Goal: Learn about a topic: Learn about a topic

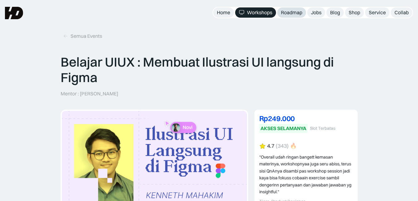
click at [291, 13] on div "Roadmap" at bounding box center [291, 12] width 21 height 6
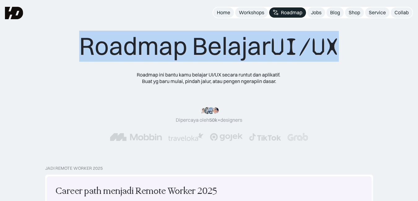
drag, startPoint x: 79, startPoint y: 47, endPoint x: 372, endPoint y: 54, distance: 292.8
click at [372, 54] on div "Roadmap Belajar UI/UX Roadmap ini bantu kamu belajar UI/UX secara runtut dan ap…" at bounding box center [209, 92] width 368 height 122
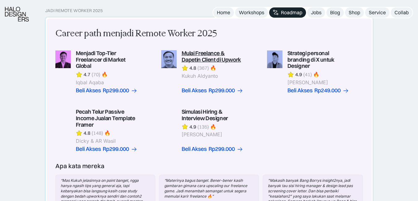
scroll to position [185, 0]
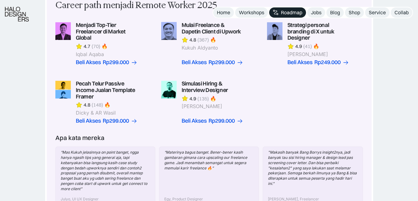
click at [389, 56] on div "Jadi Remote Worker 2025 Career path menjadi Remote Worker 2025 Menjadi Top-Tier…" at bounding box center [209, 119] width 418 height 278
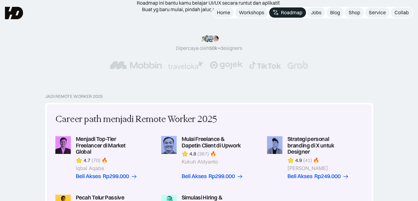
scroll to position [0, 0]
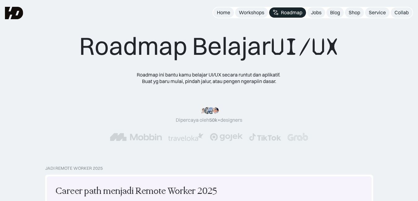
click at [277, 55] on span "UI/UX" at bounding box center [304, 47] width 68 height 30
